Goal: Information Seeking & Learning: Find specific fact

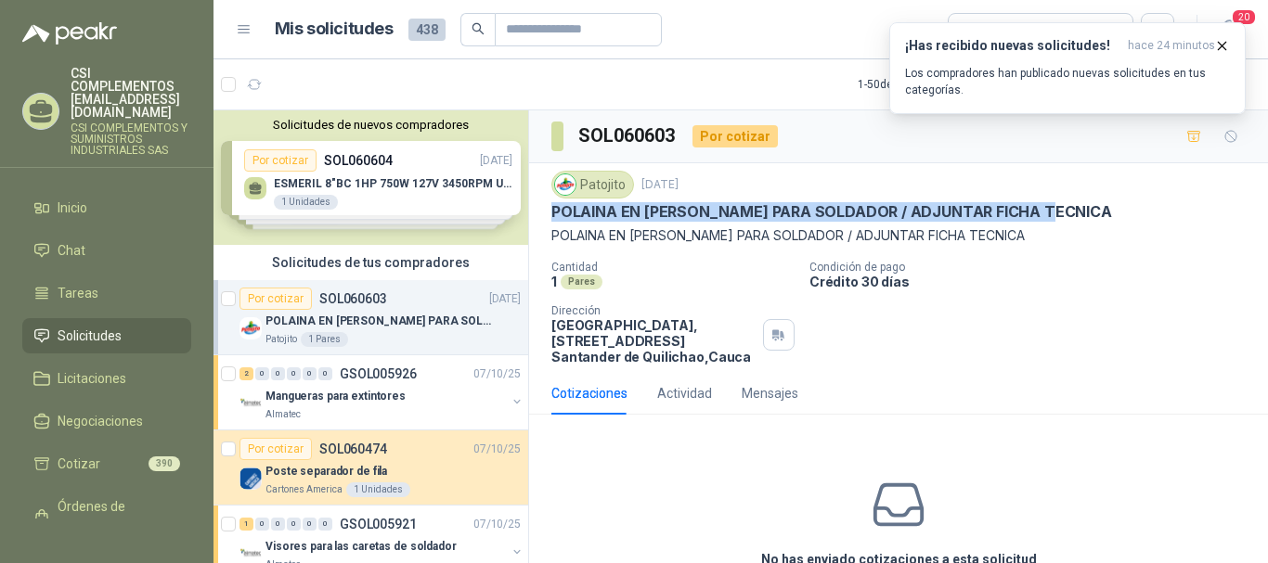
click at [86, 326] on span "Solicitudes" at bounding box center [90, 336] width 64 height 20
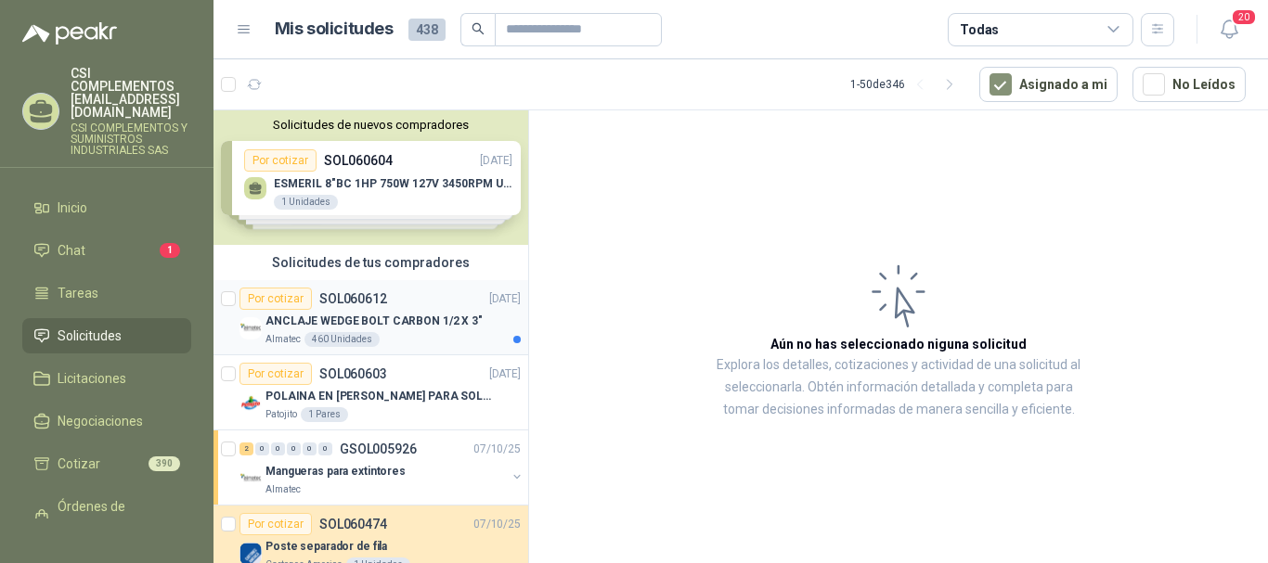
click at [418, 315] on p "ANCLAJE WEDGE BOLT CARBON 1/2 X 3"" at bounding box center [373, 322] width 217 height 18
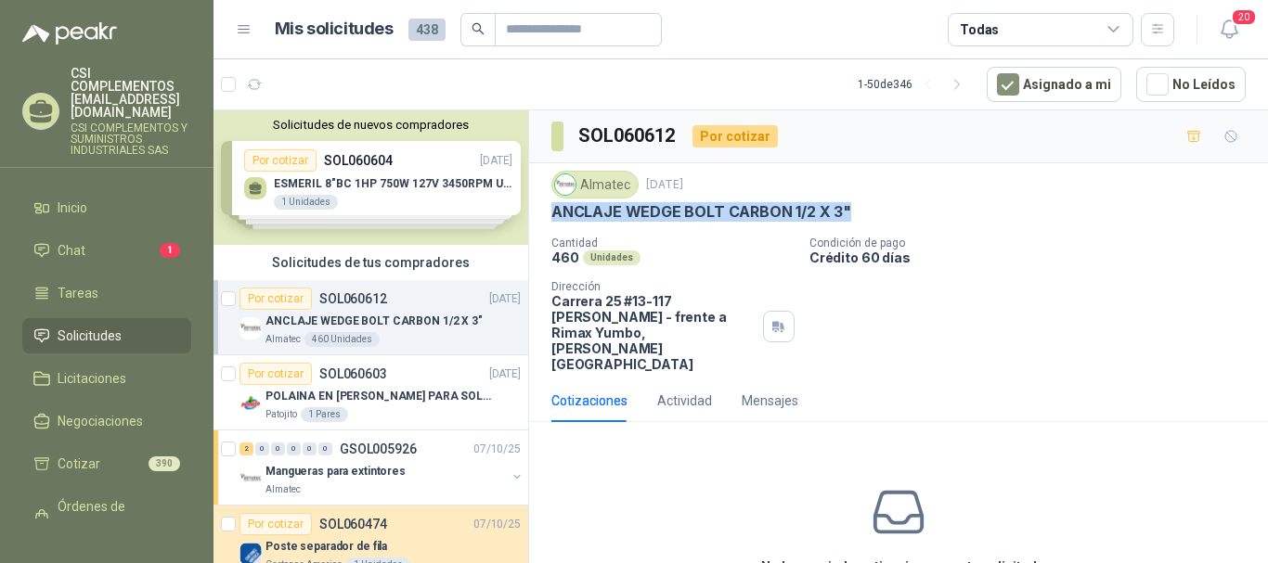
drag, startPoint x: 547, startPoint y: 216, endPoint x: 852, endPoint y: 209, distance: 304.4
click at [852, 209] on div "Almatec [DATE] ANCLAJE WEDGE BOLT CARBON 1/2 X 3" Cantidad 460 Unidades Condici…" at bounding box center [898, 271] width 739 height 216
copy p "ANCLAJE WEDGE BOLT CARBON 1/2 X 3""
